Goal: Information Seeking & Learning: Understand process/instructions

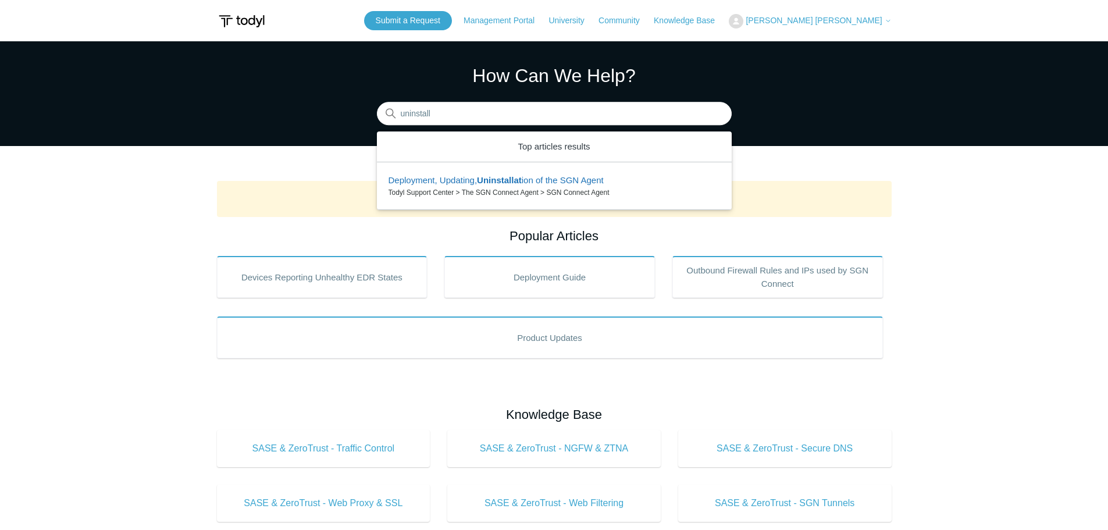
type input "uninstall"
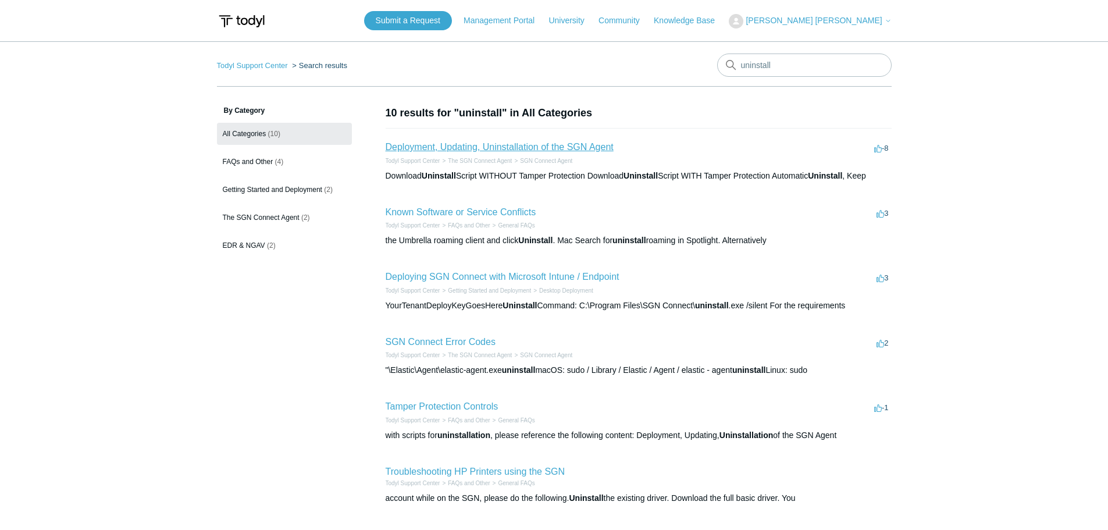
click at [512, 148] on link "Deployment, Updating, Uninstallation of the SGN Agent" at bounding box center [499, 147] width 228 height 10
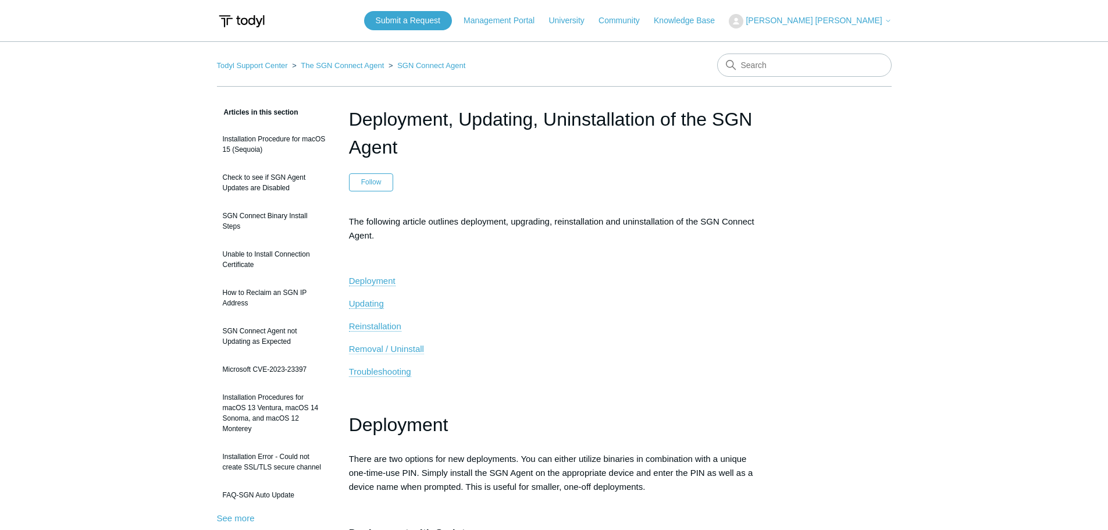
click at [395, 349] on span "Removal / Uninstall" at bounding box center [386, 349] width 75 height 10
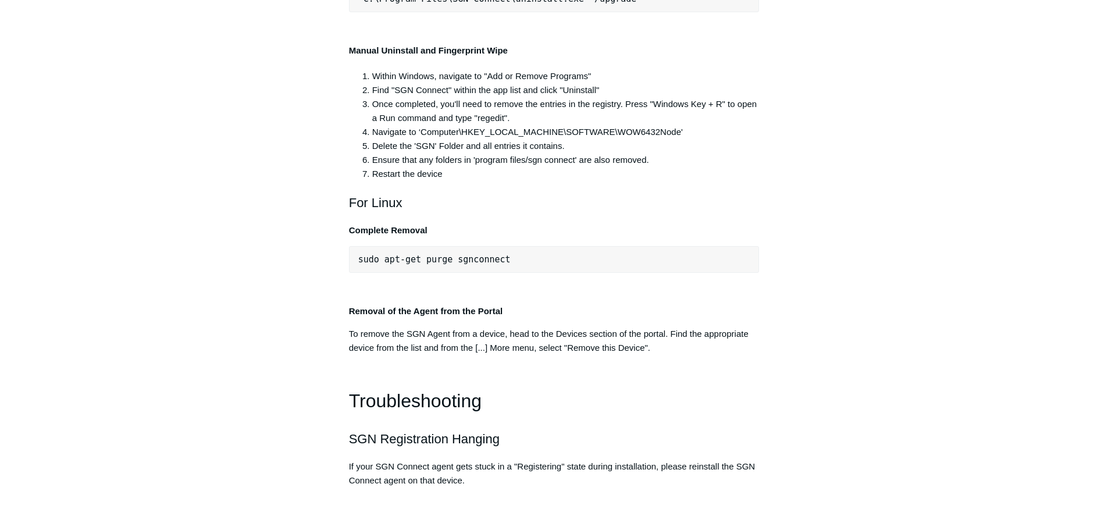
scroll to position [2334, 0]
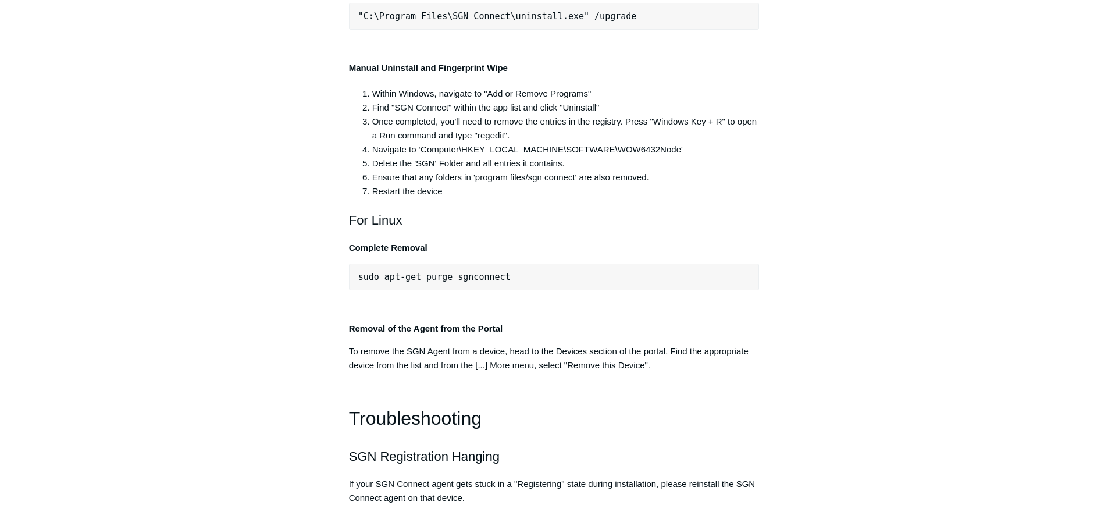
drag, startPoint x: 364, startPoint y: 209, endPoint x: 454, endPoint y: 208, distance: 90.1
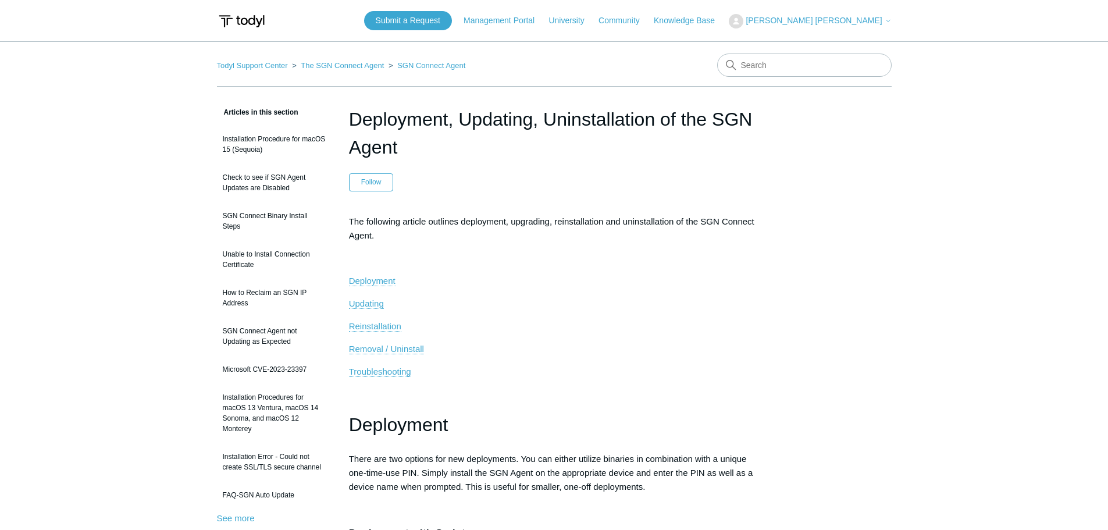
scroll to position [1300, 0]
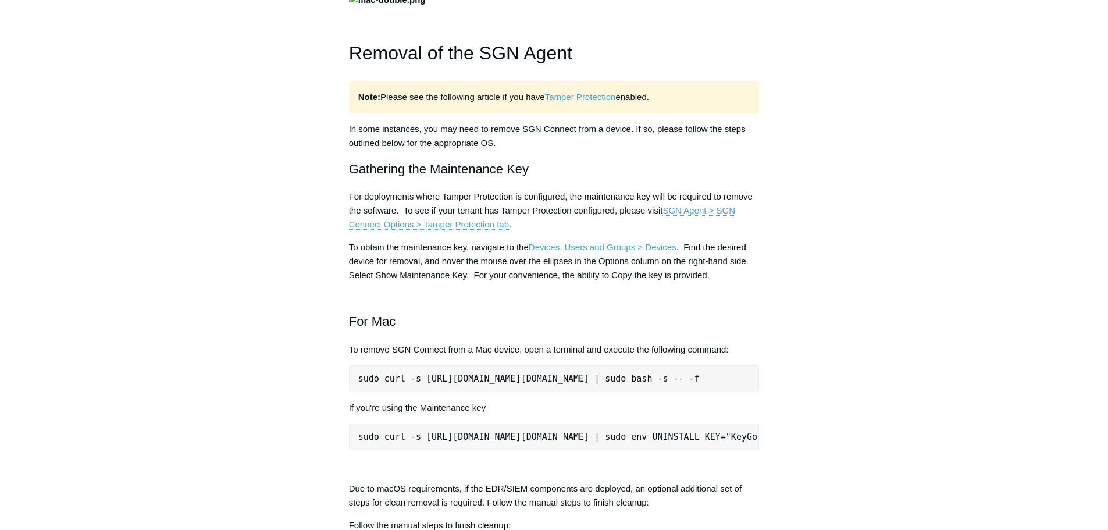
drag, startPoint x: 586, startPoint y: 263, endPoint x: 544, endPoint y: 292, distance: 51.0
click at [586, 102] on link "Tamper Protection" at bounding box center [580, 97] width 71 height 10
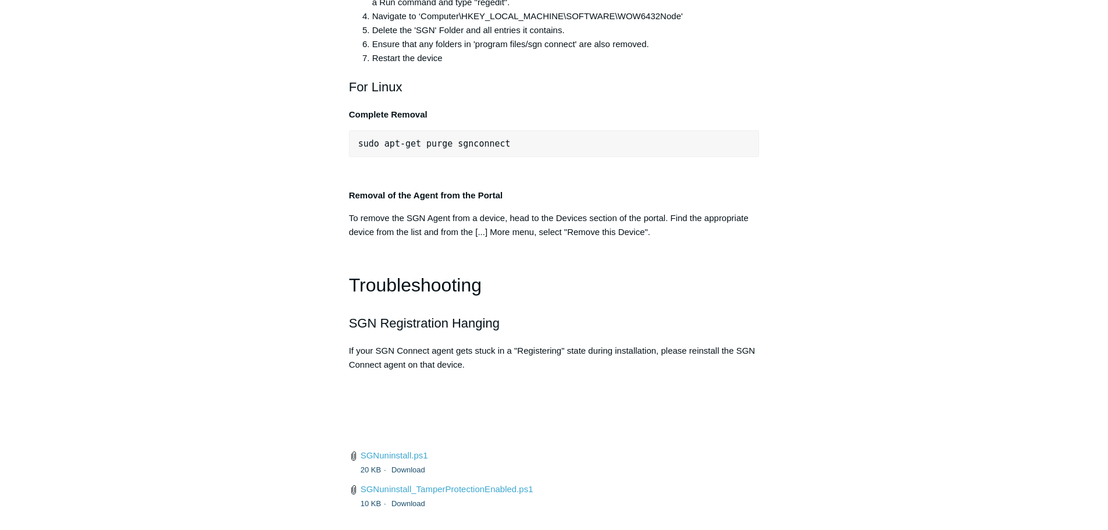
scroll to position [2450, 0]
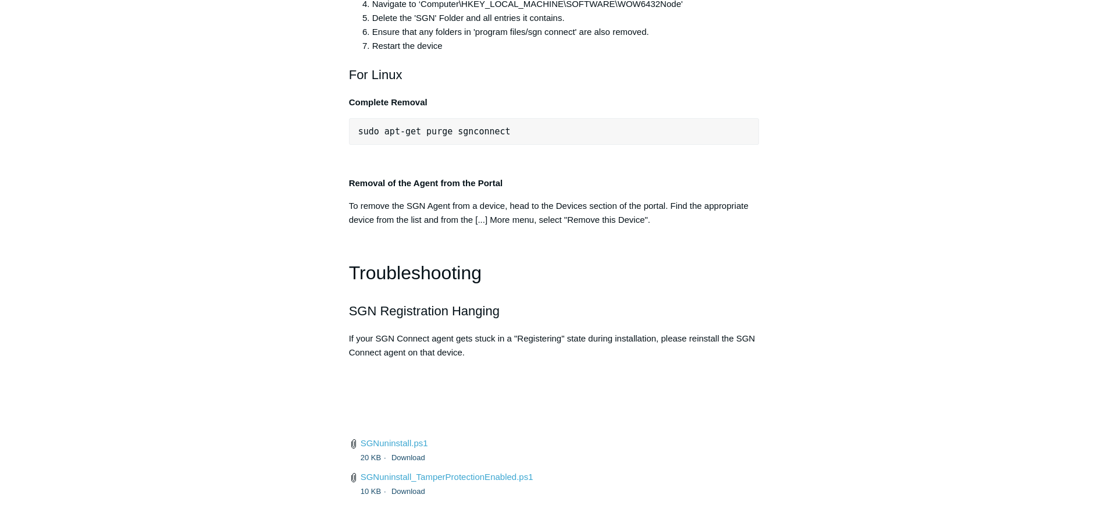
scroll to position [2508, 0]
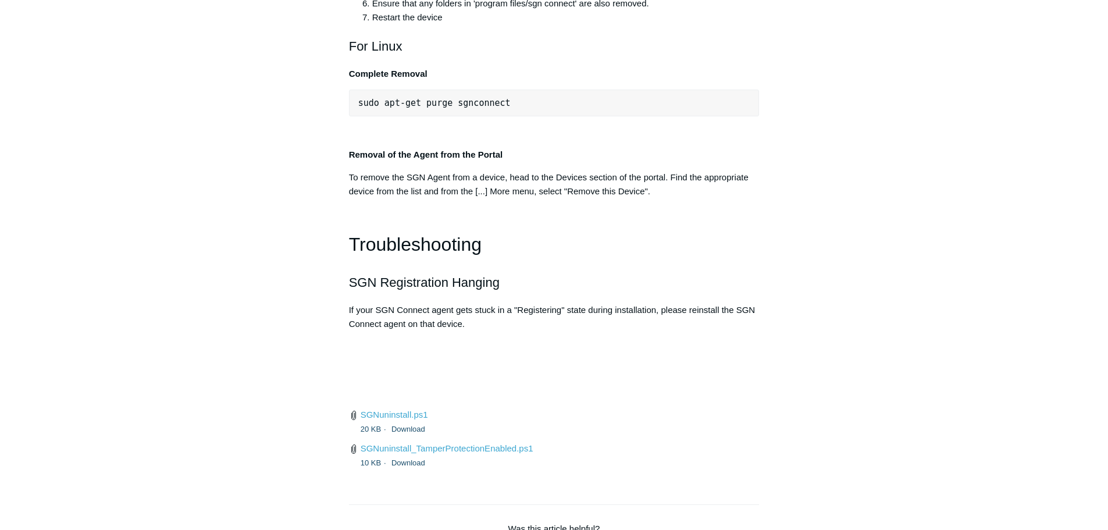
drag, startPoint x: 534, startPoint y: 106, endPoint x: 639, endPoint y: 106, distance: 104.7
drag, startPoint x: 493, startPoint y: 134, endPoint x: 622, endPoint y: 128, distance: 129.2
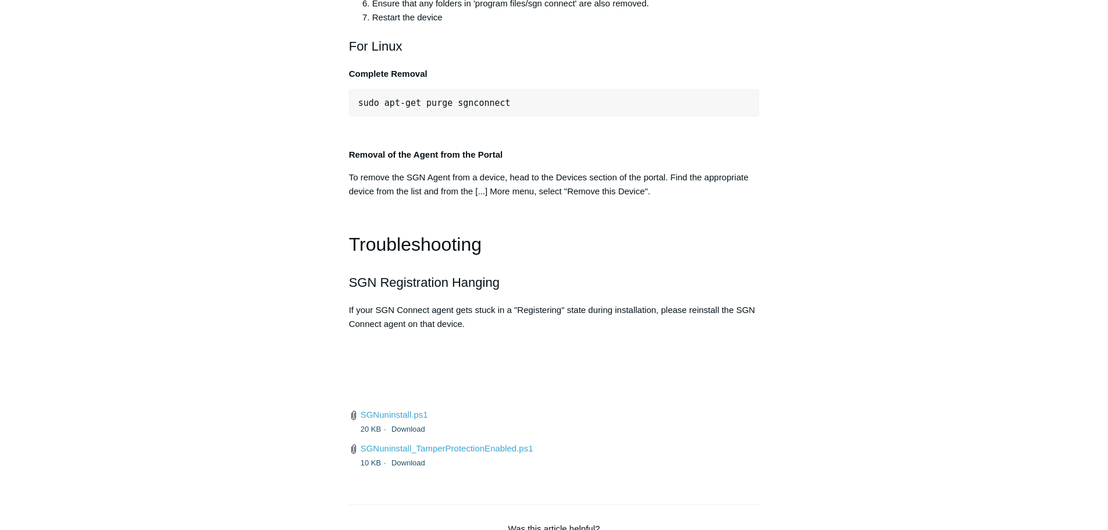
drag, startPoint x: 571, startPoint y: 133, endPoint x: 658, endPoint y: 137, distance: 86.7
drag, startPoint x: 616, startPoint y: 141, endPoint x: 570, endPoint y: 143, distance: 46.6
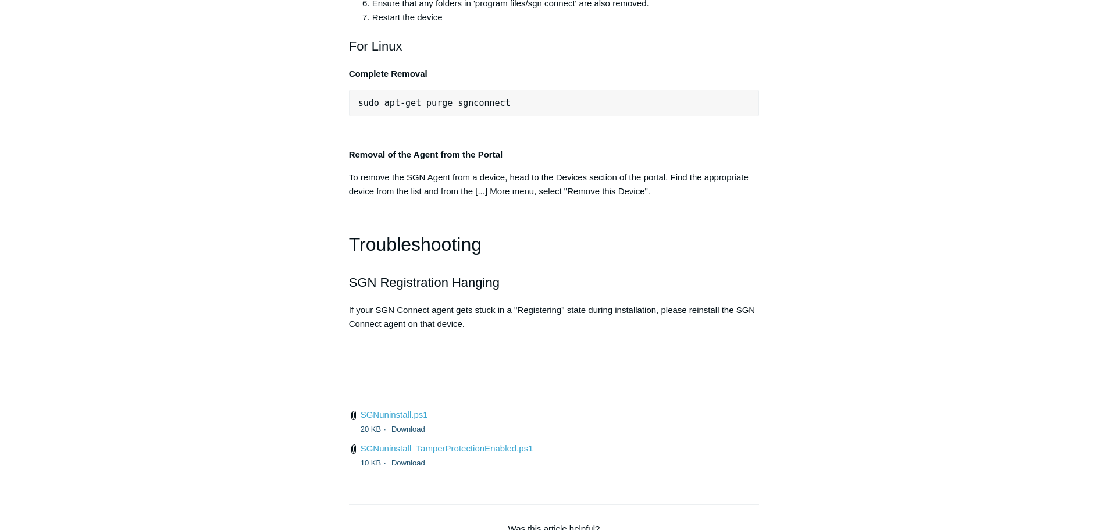
drag, startPoint x: 566, startPoint y: 137, endPoint x: 627, endPoint y: 138, distance: 61.1
drag, startPoint x: 577, startPoint y: 137, endPoint x: 659, endPoint y: 135, distance: 81.4
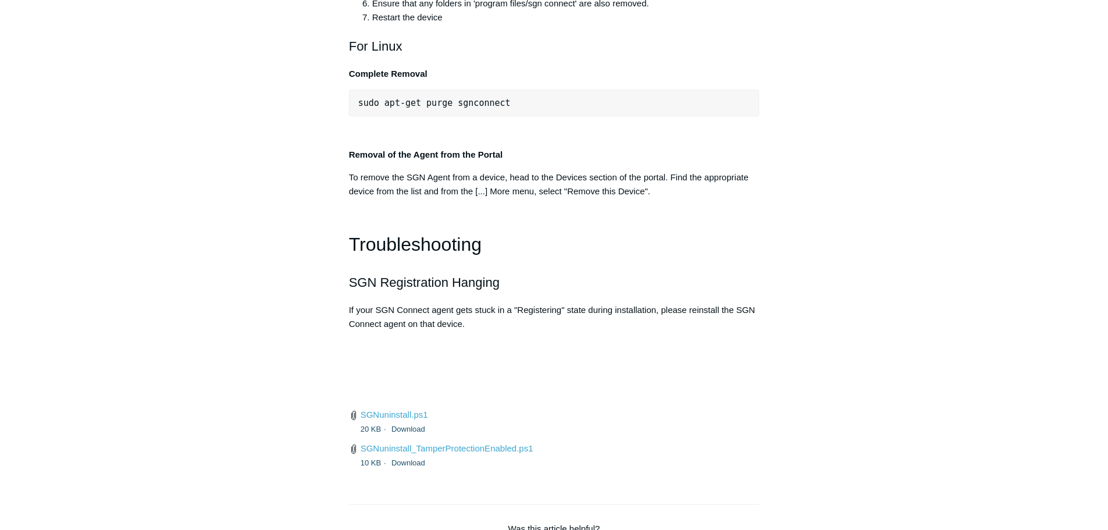
drag, startPoint x: 389, startPoint y: 247, endPoint x: 526, endPoint y: 256, distance: 137.5
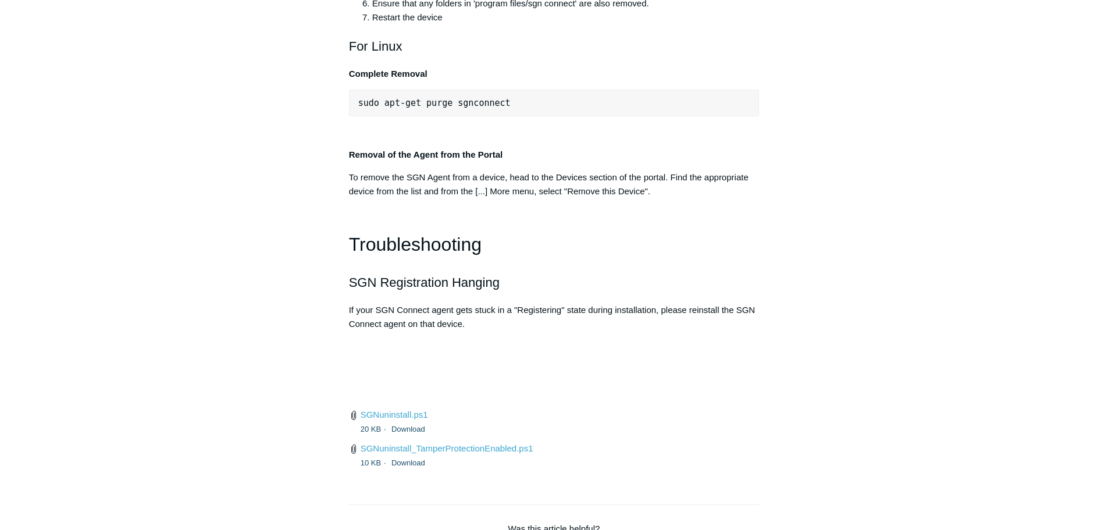
drag, startPoint x: 498, startPoint y: 262, endPoint x: 629, endPoint y: 271, distance: 131.2
drag, startPoint x: 372, startPoint y: 263, endPoint x: 501, endPoint y: 263, distance: 129.7
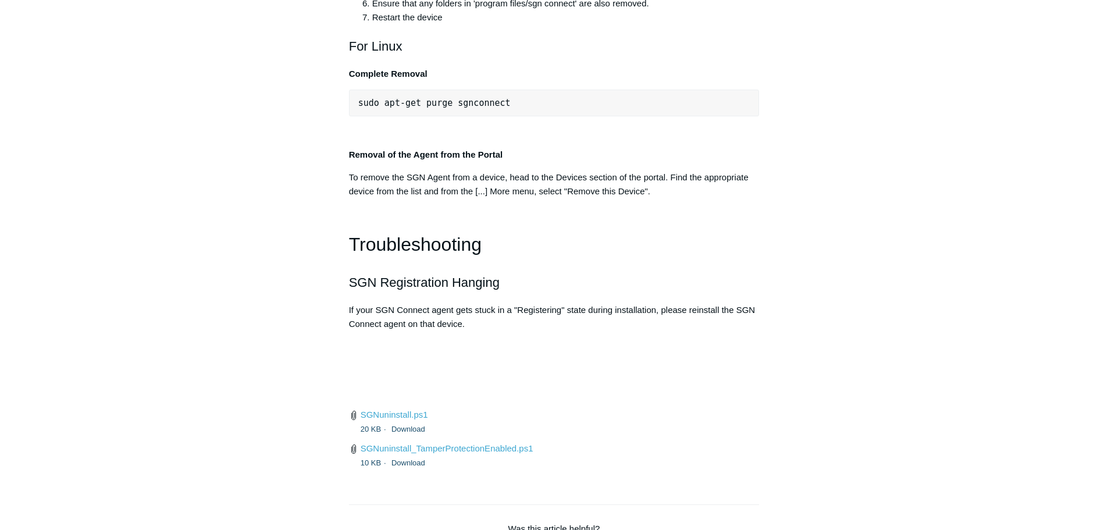
drag, startPoint x: 545, startPoint y: 267, endPoint x: 536, endPoint y: 269, distance: 9.6
drag, startPoint x: 723, startPoint y: 261, endPoint x: 628, endPoint y: 265, distance: 94.9
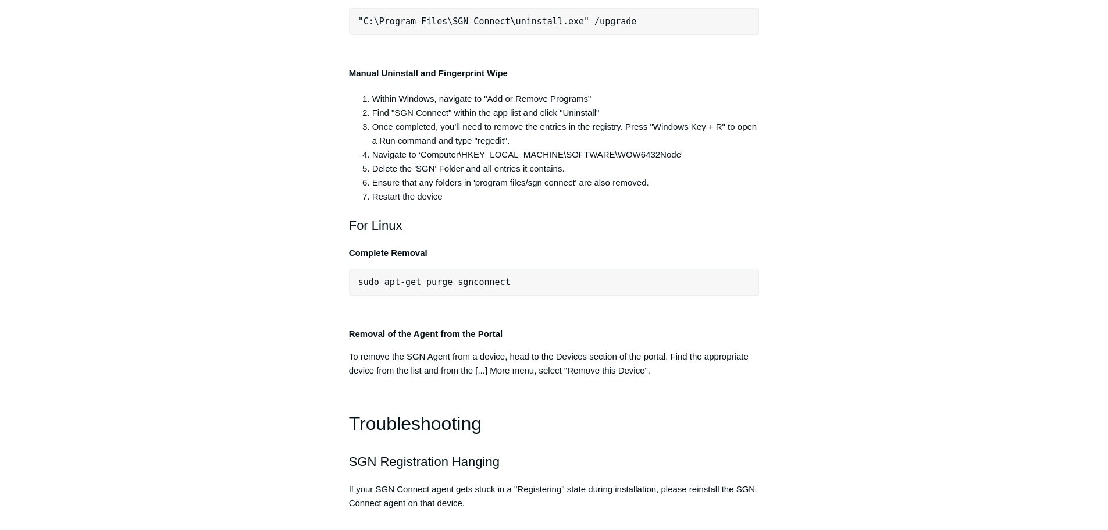
scroll to position [2319, 0]
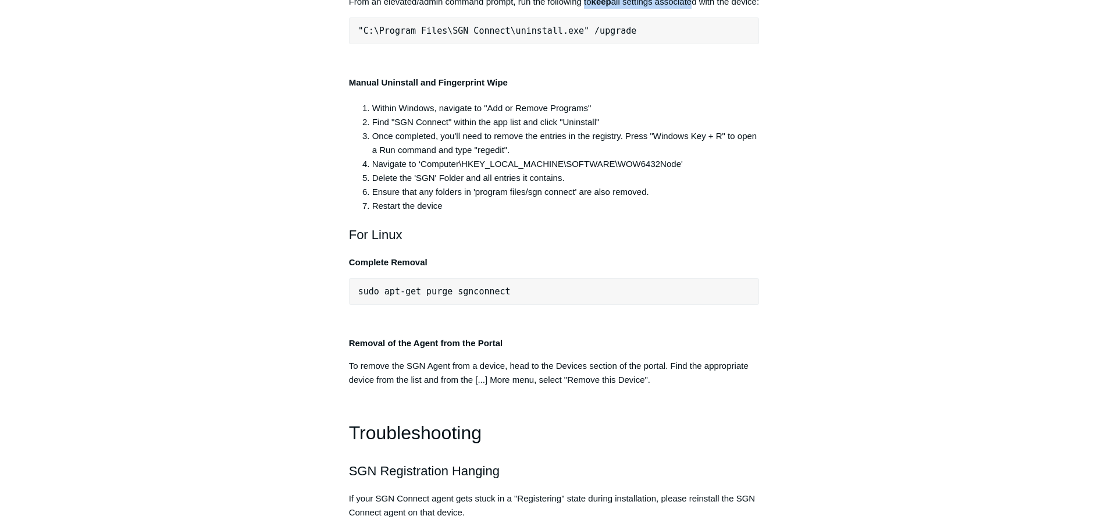
drag, startPoint x: 399, startPoint y: 191, endPoint x: 614, endPoint y: 195, distance: 214.6
drag, startPoint x: 464, startPoint y: 133, endPoint x: 628, endPoint y: 131, distance: 164.0
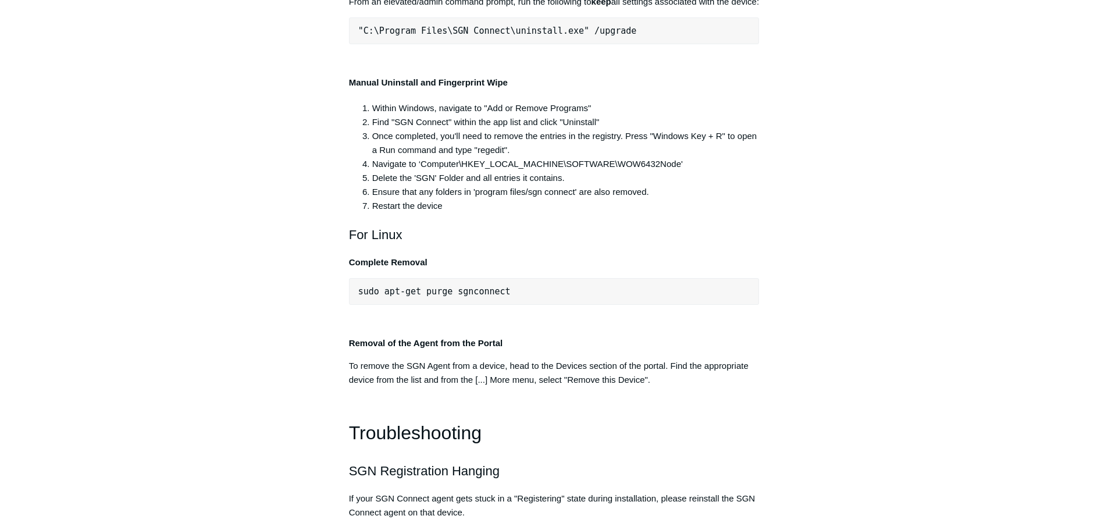
drag, startPoint x: 617, startPoint y: 135, endPoint x: 655, endPoint y: 188, distance: 64.9
drag, startPoint x: 562, startPoint y: 131, endPoint x: 709, endPoint y: 134, distance: 147.1
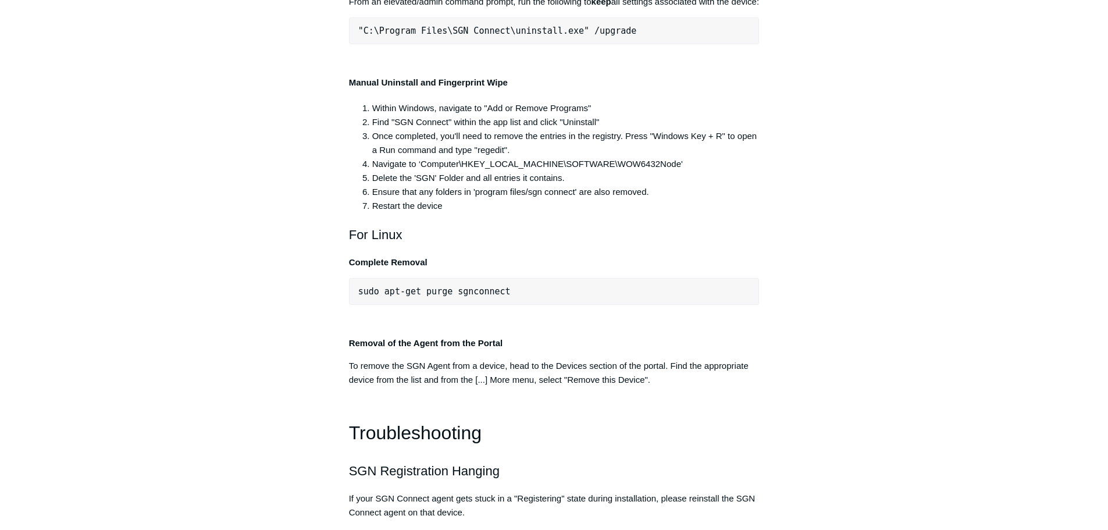
drag, startPoint x: 679, startPoint y: 128, endPoint x: 699, endPoint y: 155, distance: 33.5
drag, startPoint x: 674, startPoint y: 161, endPoint x: 514, endPoint y: 162, distance: 159.9
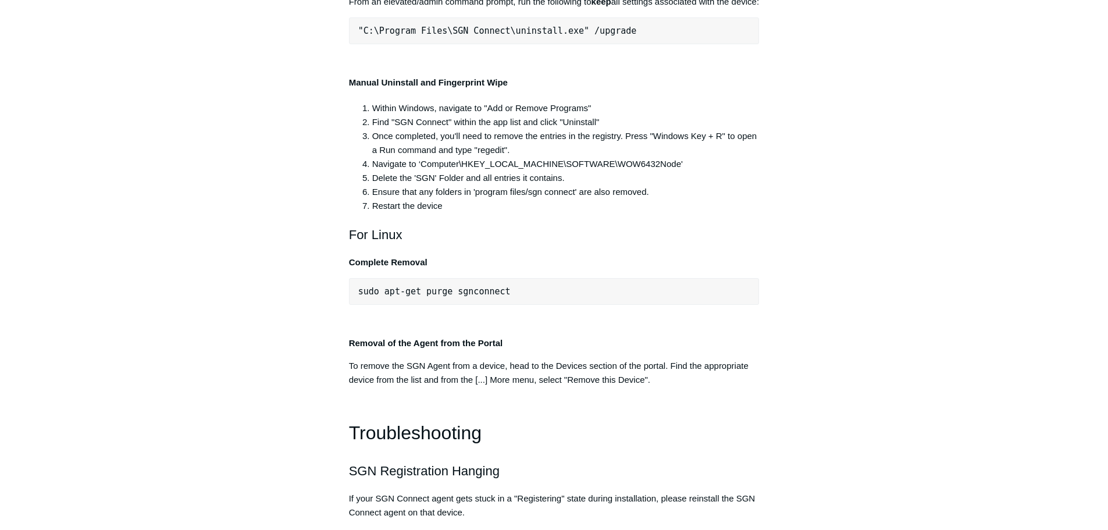
drag, startPoint x: 408, startPoint y: 145, endPoint x: 508, endPoint y: 151, distance: 99.6
drag, startPoint x: 419, startPoint y: 148, endPoint x: 611, endPoint y: 173, distance: 193.6
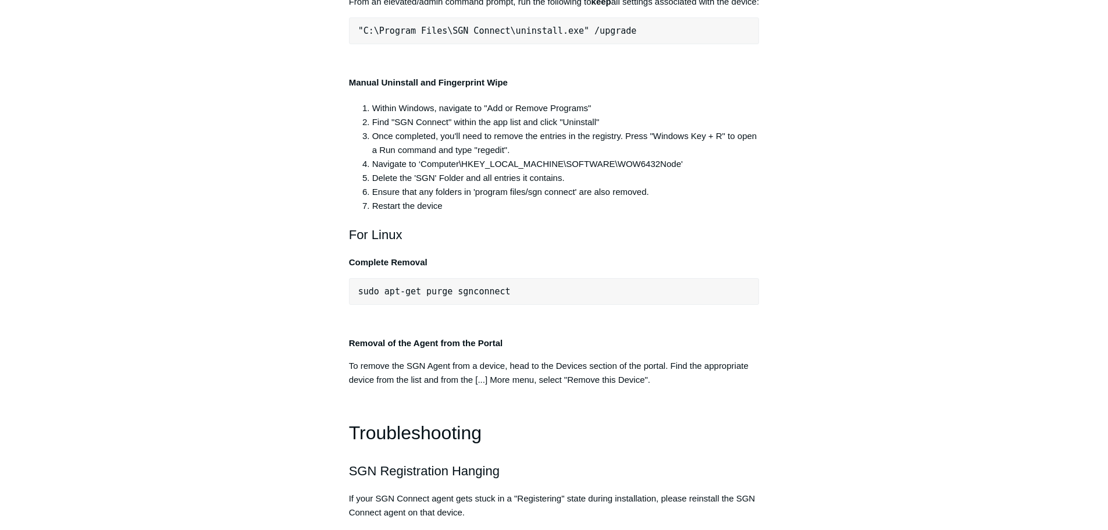
drag, startPoint x: 611, startPoint y: 174, endPoint x: 615, endPoint y: 185, distance: 11.6
drag, startPoint x: 603, startPoint y: 248, endPoint x: 712, endPoint y: 249, distance: 108.7
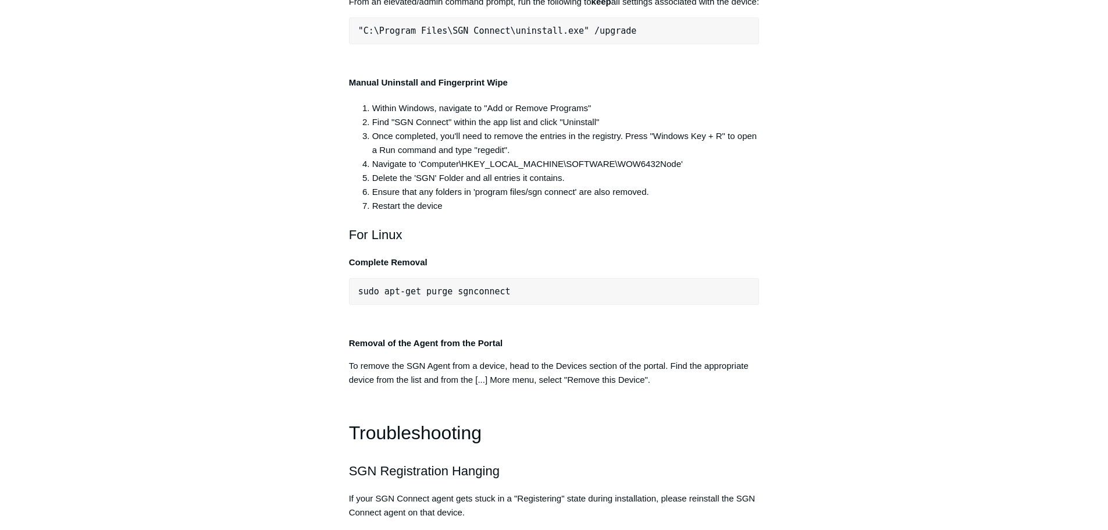
drag, startPoint x: 361, startPoint y: 245, endPoint x: 752, endPoint y: 230, distance: 391.6
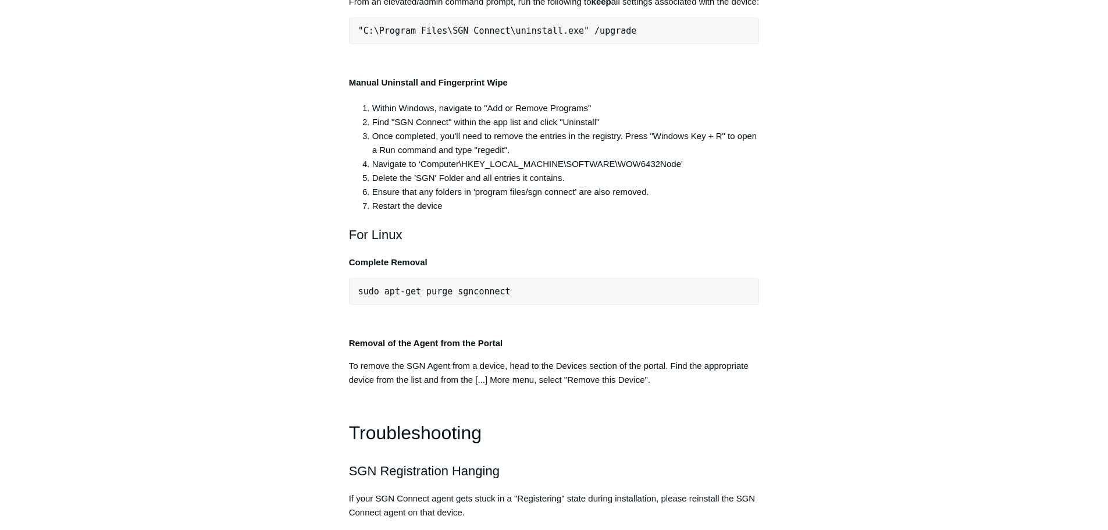
drag, startPoint x: 356, startPoint y: 247, endPoint x: 881, endPoint y: 251, distance: 525.6
copy pre ""C:\Program Files\SGN Connect\uninstall.exe" /uninstallKey yourMaintenanceKeyHe…"
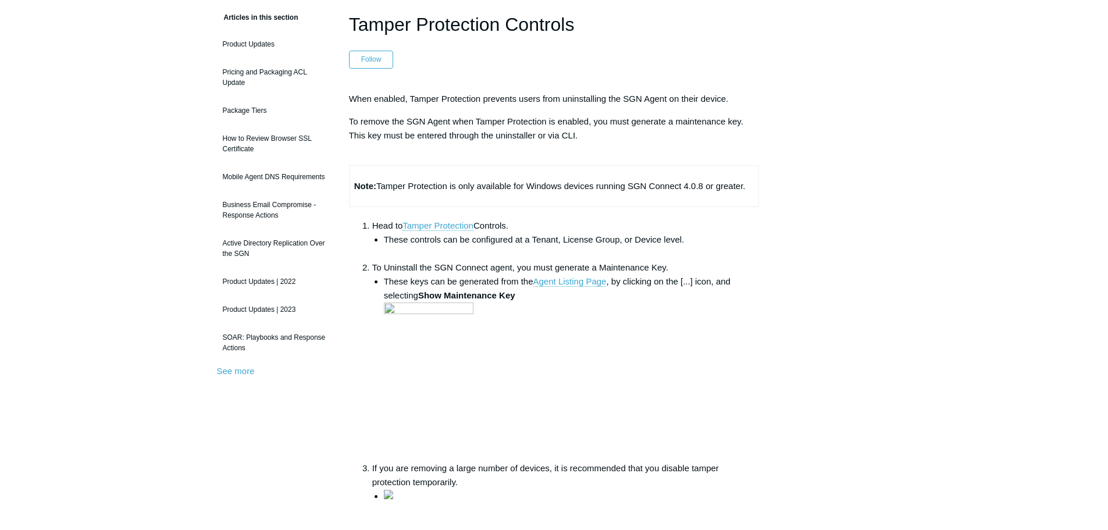
scroll to position [70, 0]
